Goal: Task Accomplishment & Management: Manage account settings

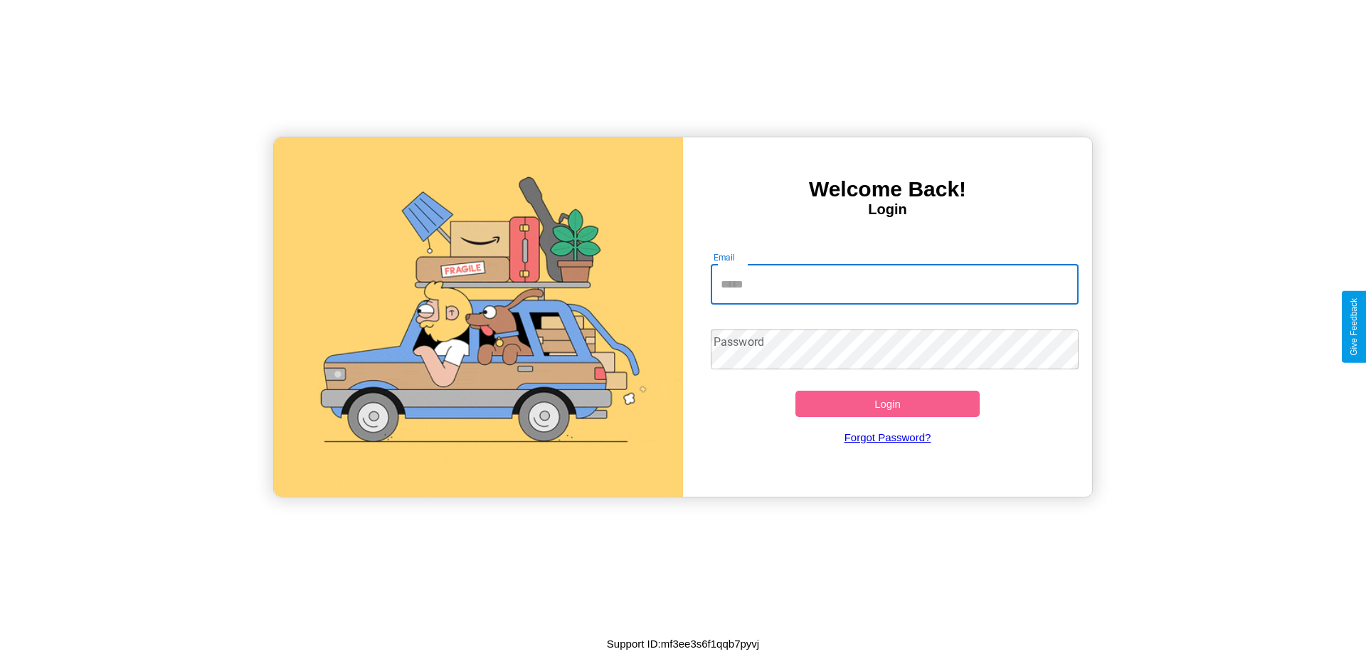
click at [894, 284] on input "Email" at bounding box center [895, 285] width 368 height 40
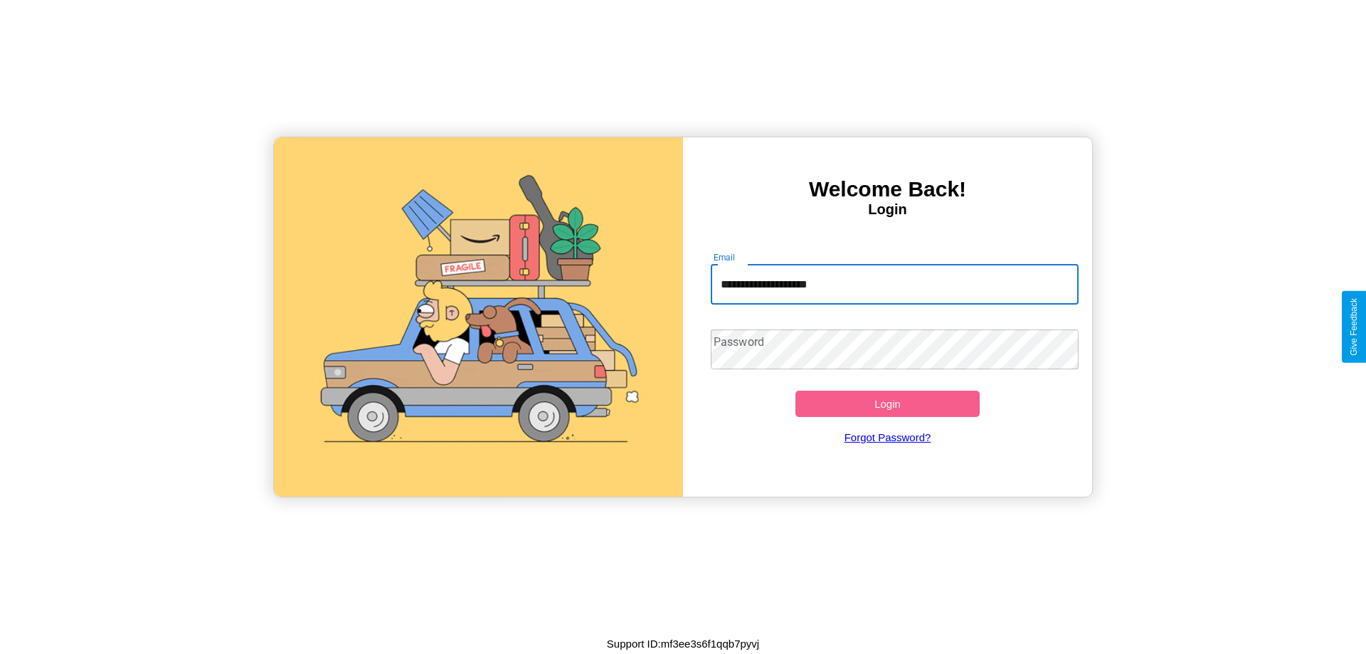
type input "**********"
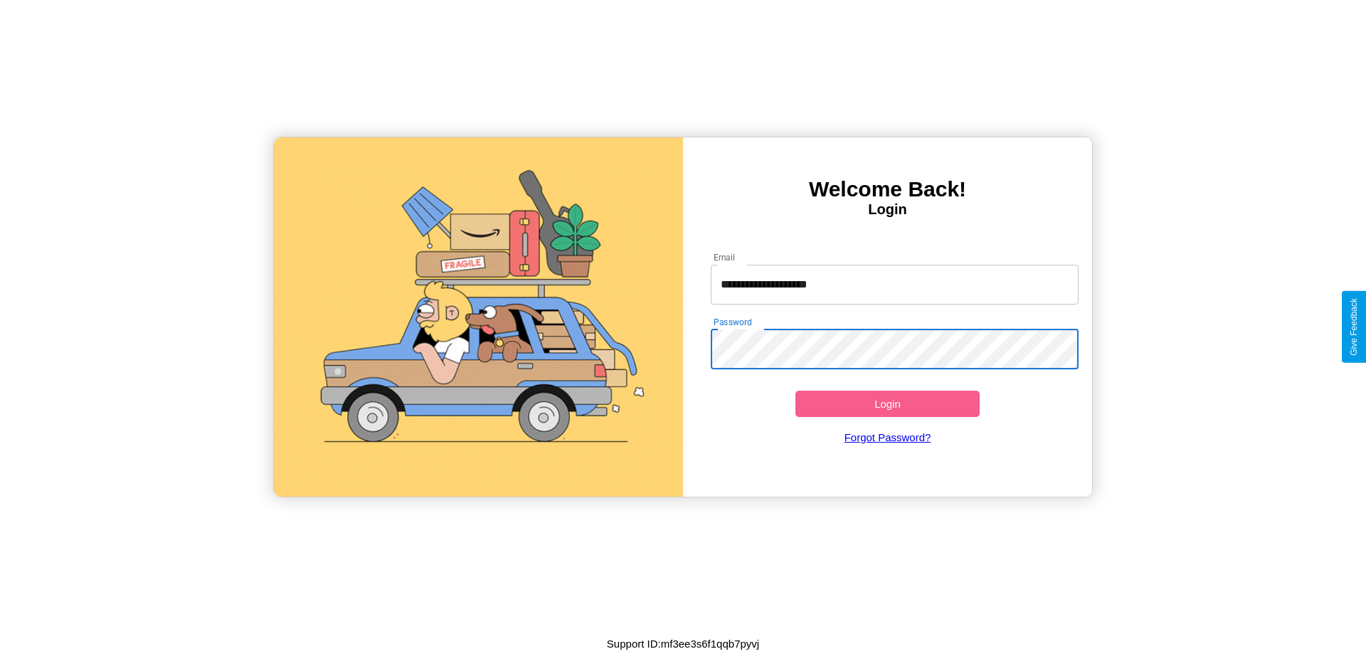
click at [887, 403] on button "Login" at bounding box center [887, 403] width 184 height 26
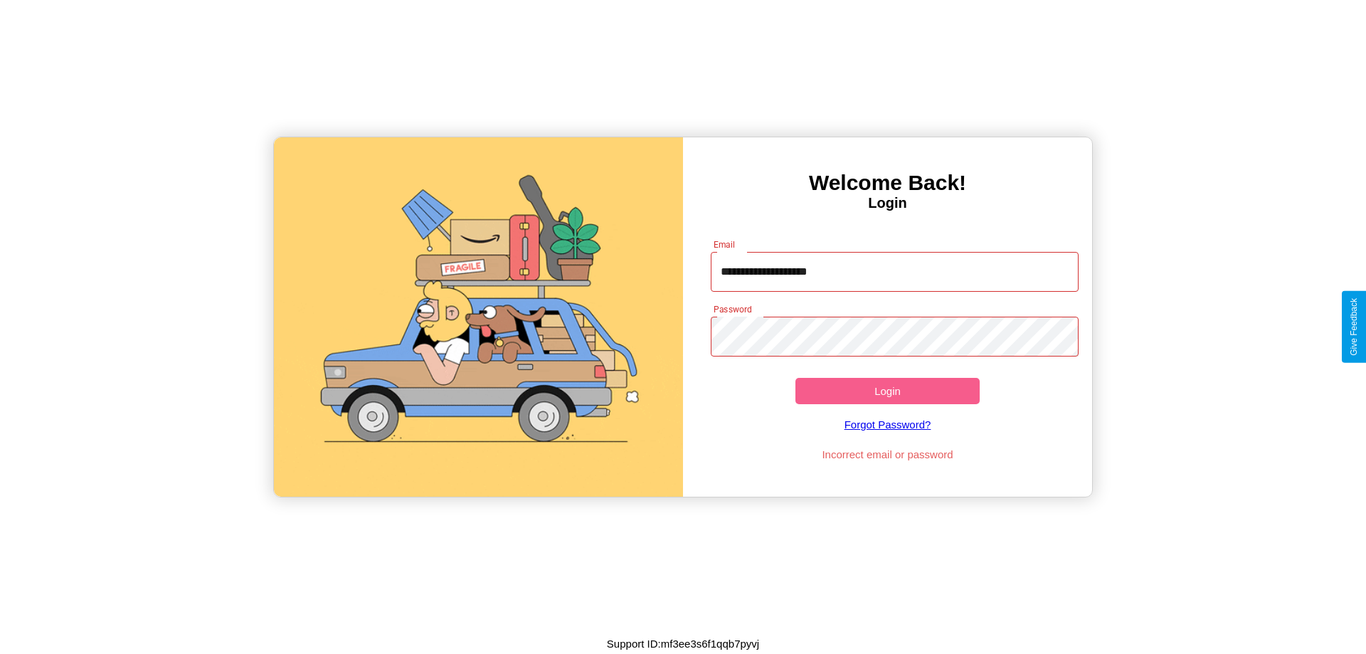
click at [887, 390] on button "Login" at bounding box center [887, 391] width 184 height 26
